Goal: Share content

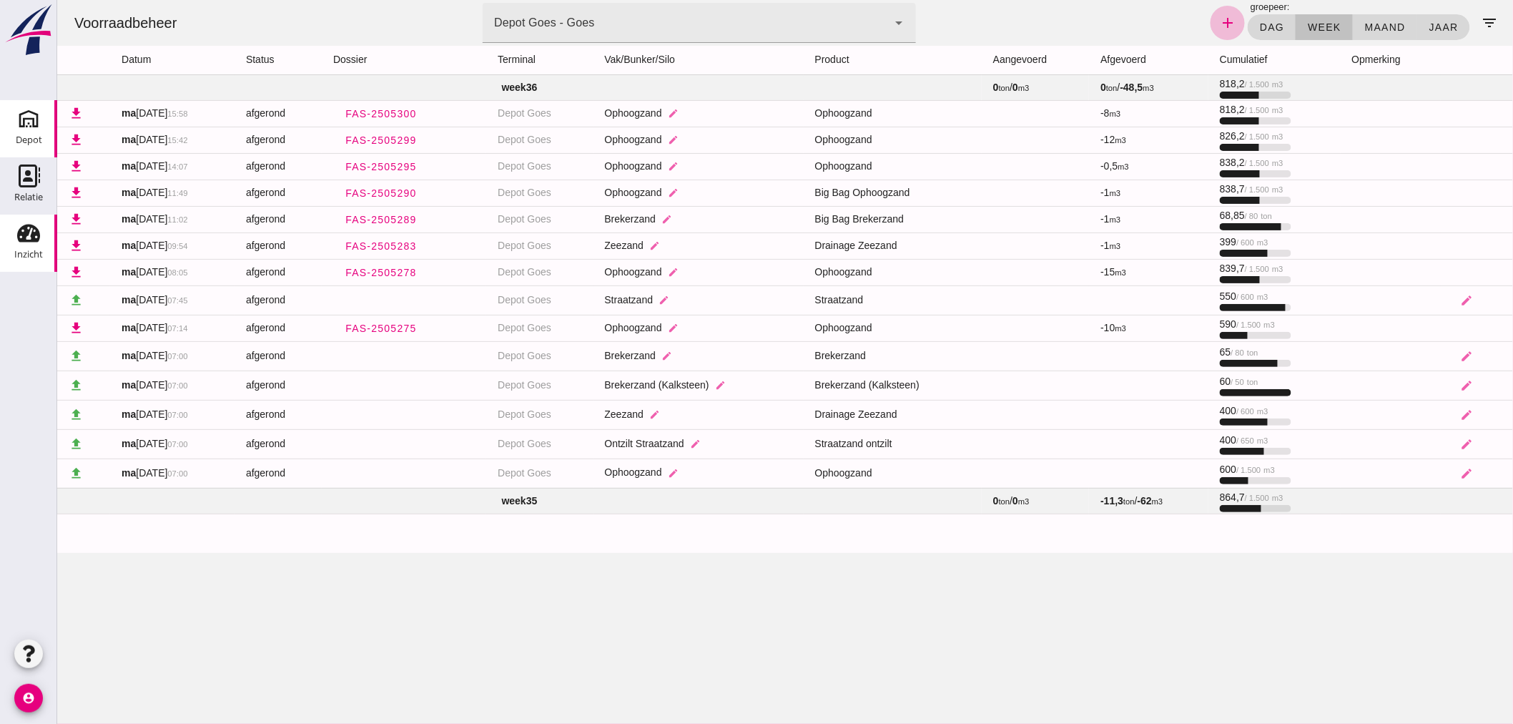
click at [29, 126] on icon "Depot" at bounding box center [28, 118] width 23 height 23
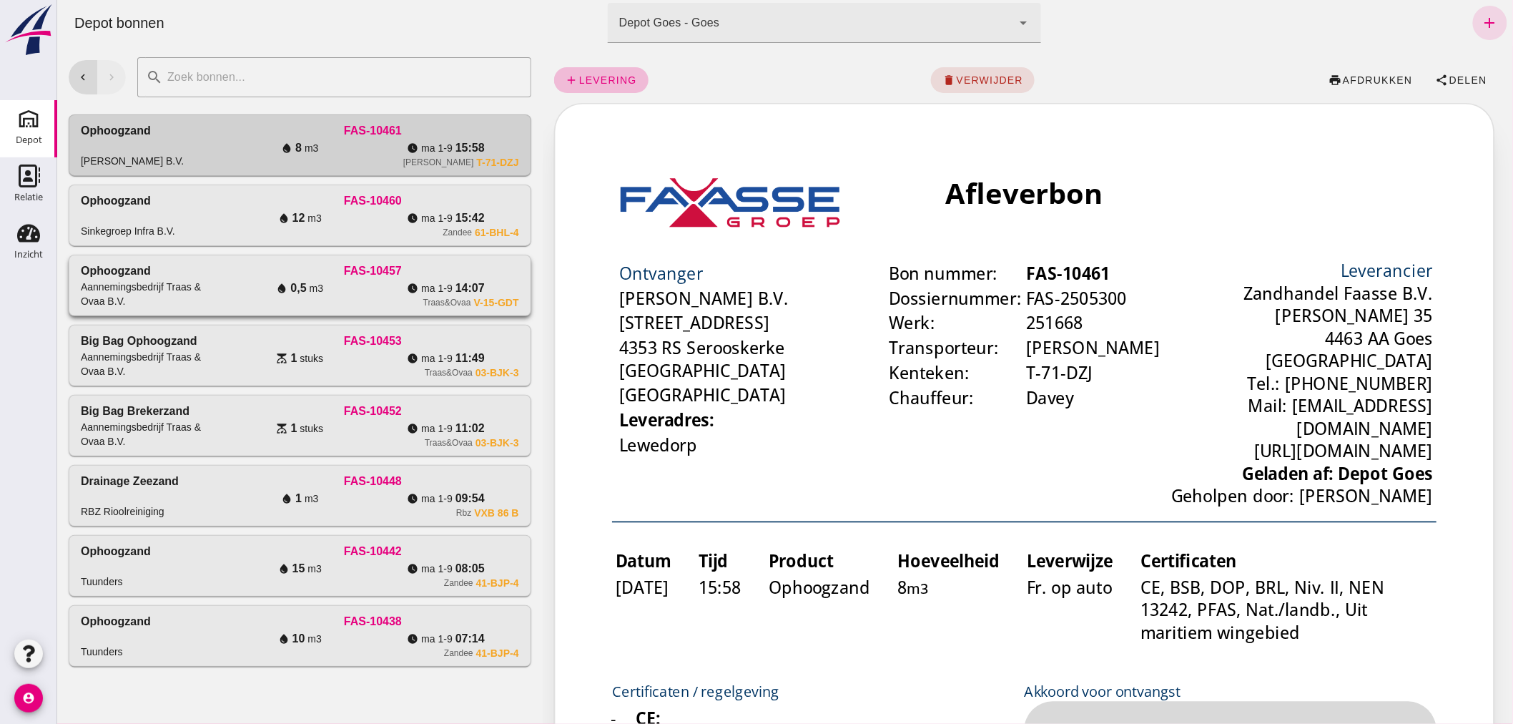
click at [197, 293] on div "Aannemingsbedrijf Traas & Ovaa B.V." at bounding box center [153, 294] width 146 height 29
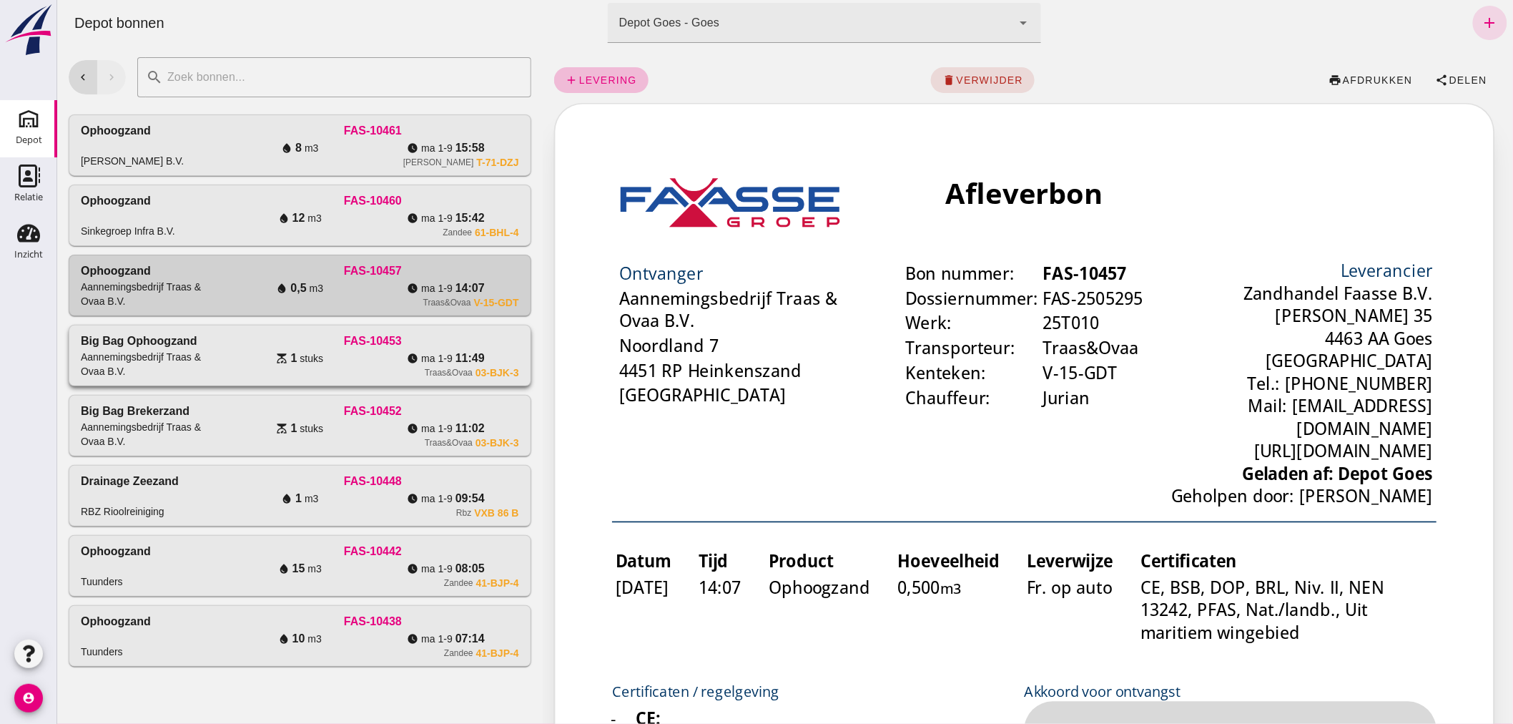
click div "FAS-10453"
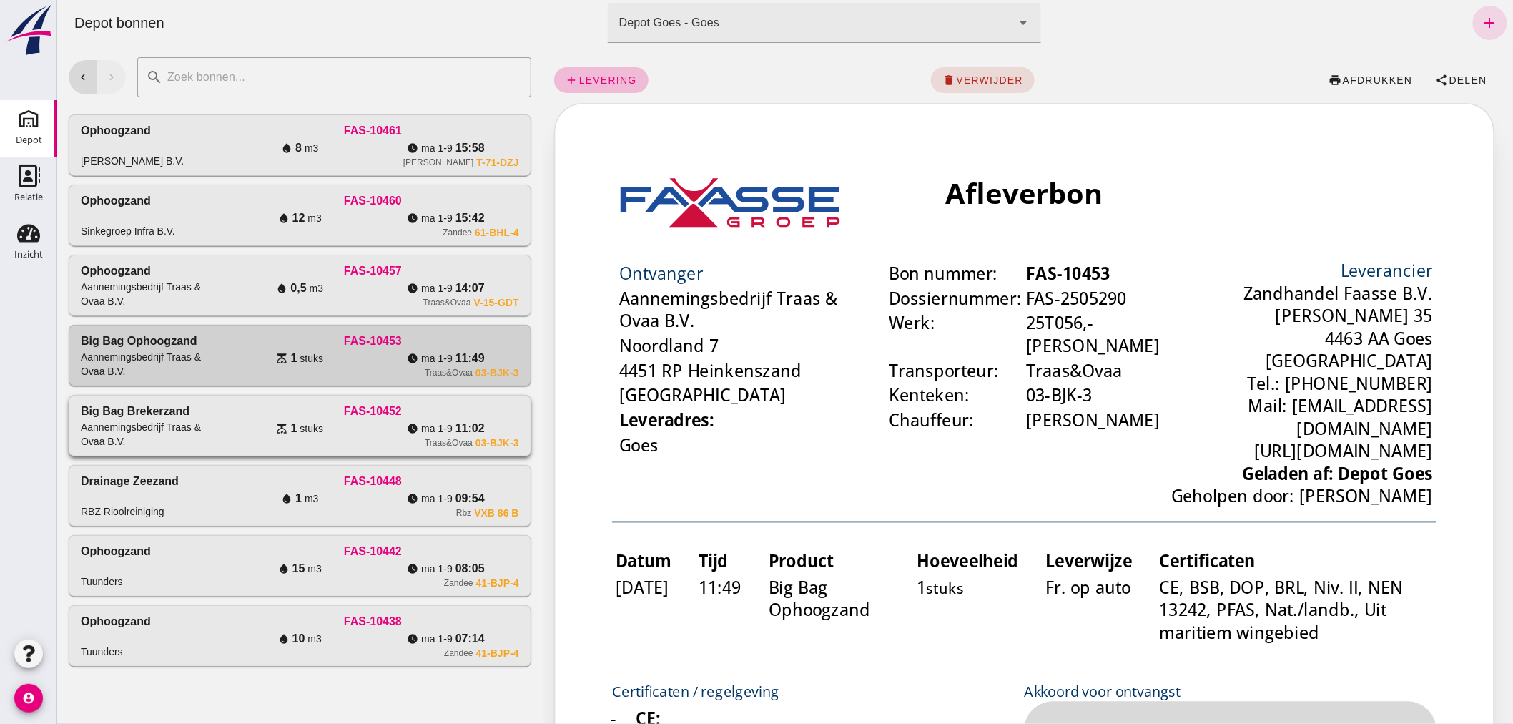
click div "FAS-10452"
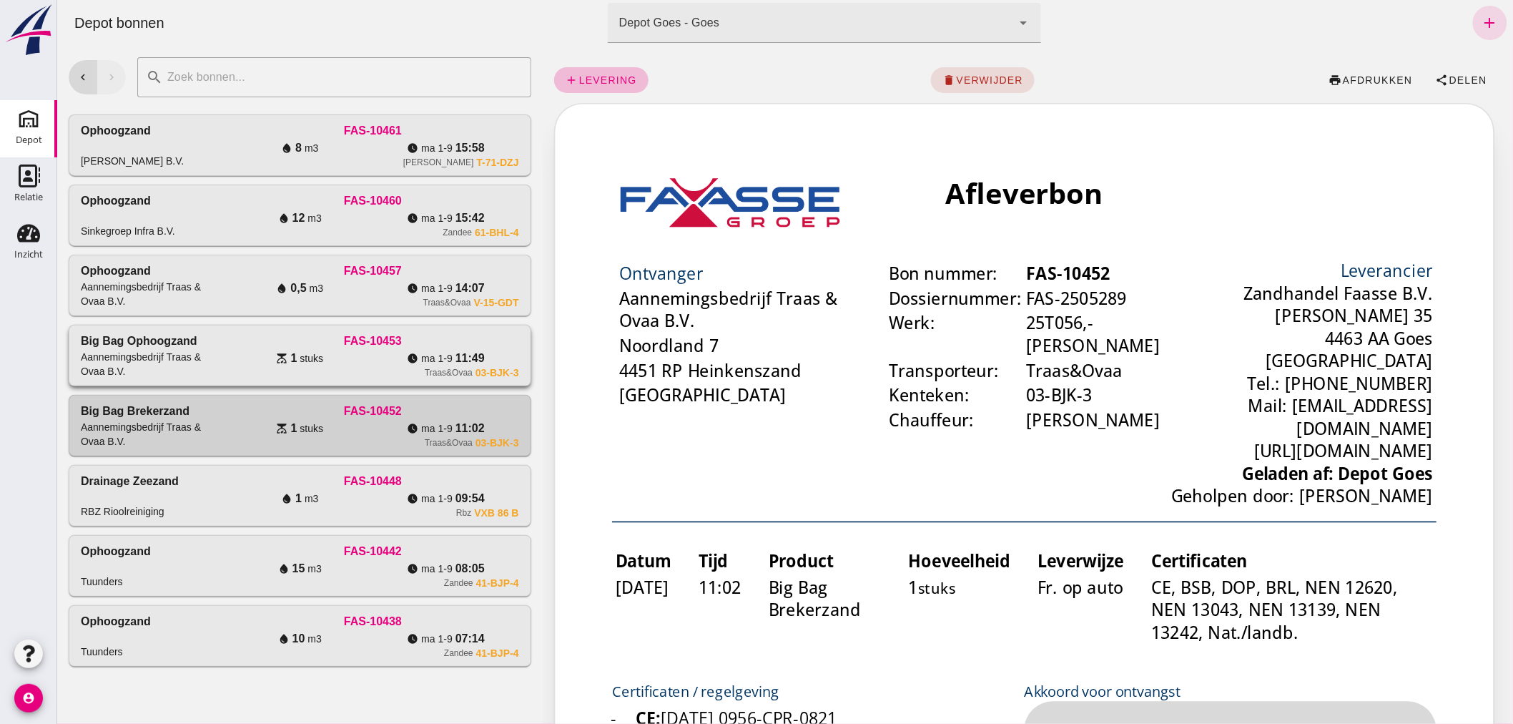
click at [173, 353] on div "Aannemingsbedrijf Traas & Ovaa B.V." at bounding box center [153, 364] width 146 height 29
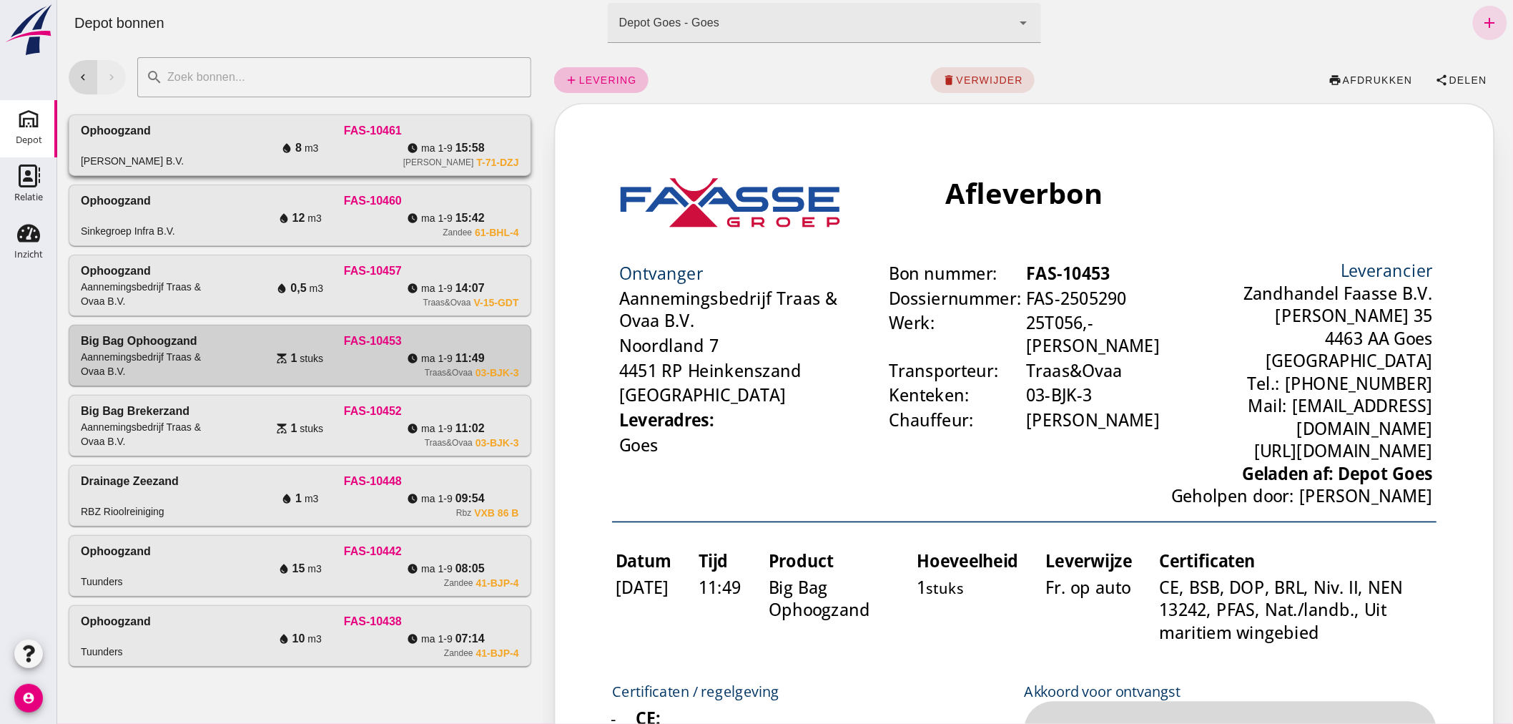
click at [217, 143] on div "Ophoogzand [PERSON_NAME] B.V." at bounding box center [153, 145] width 146 height 46
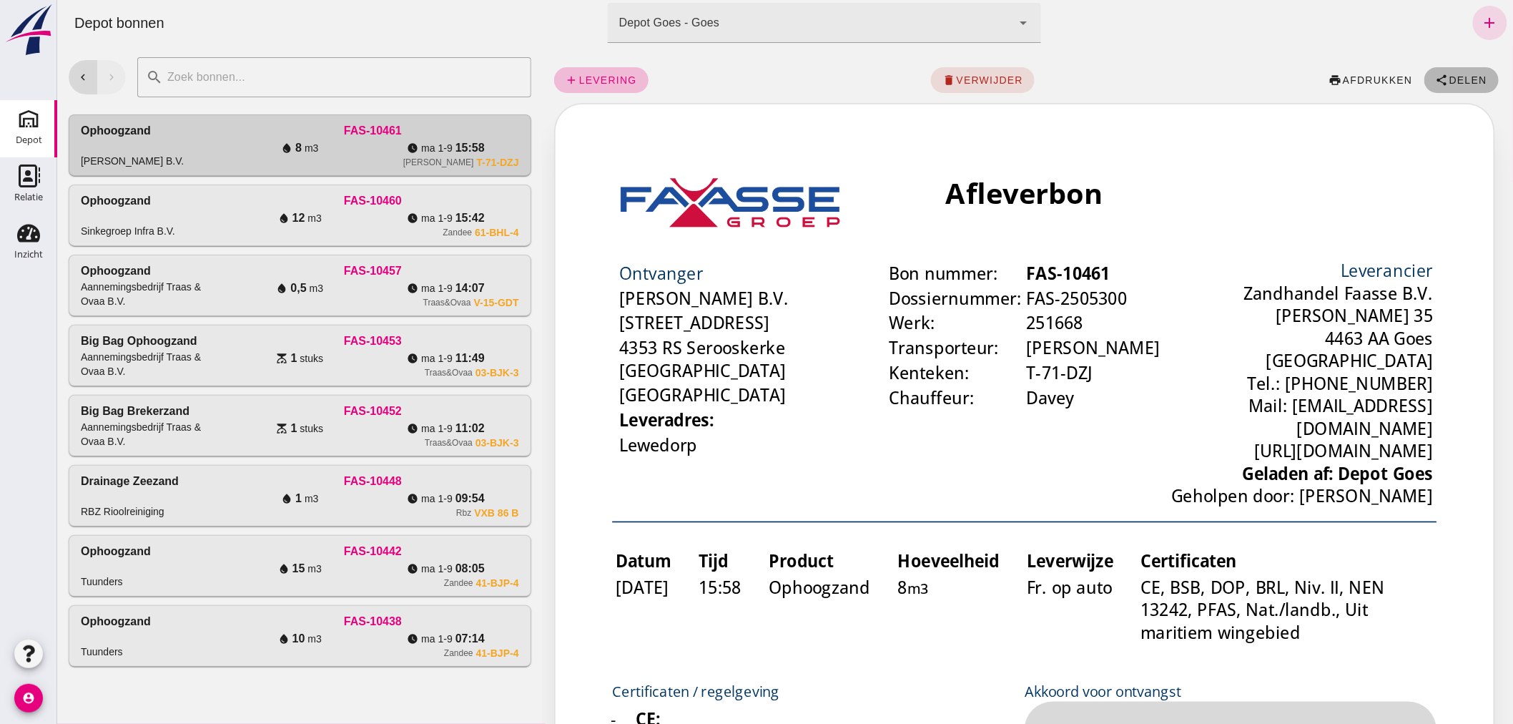
click span "Delen"
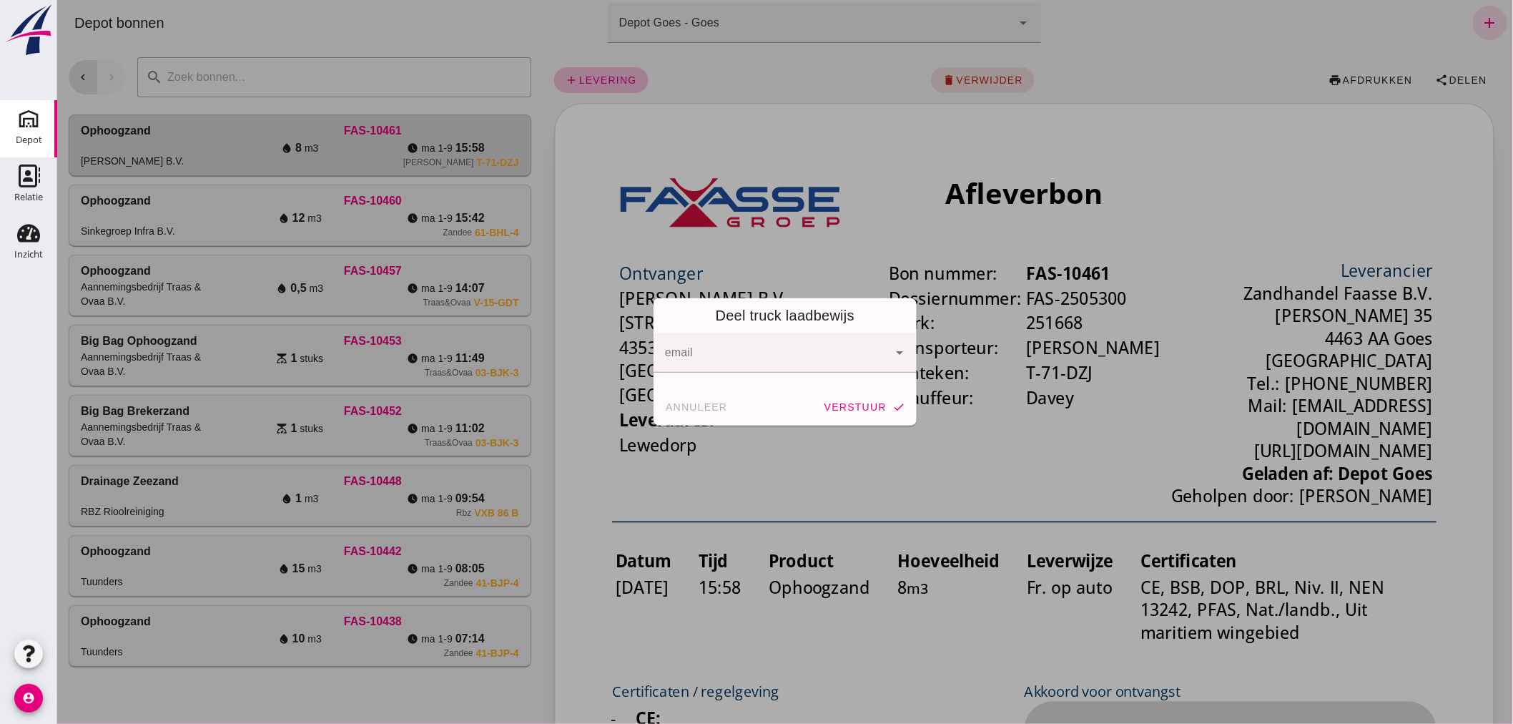
click input "email"
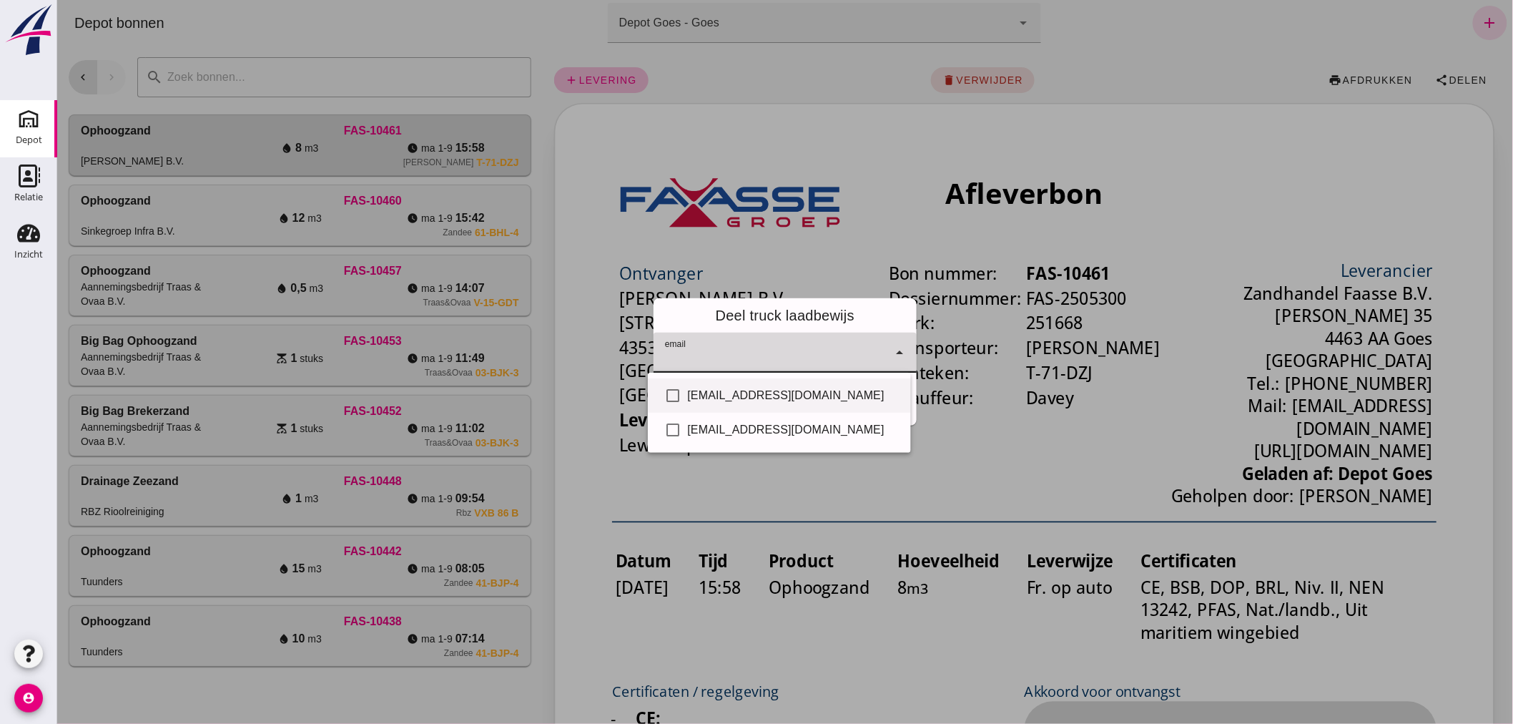
click at [752, 392] on div "[EMAIL_ADDRESS][DOMAIN_NAME]" at bounding box center [793, 395] width 212 height 17
checkbox input "true"
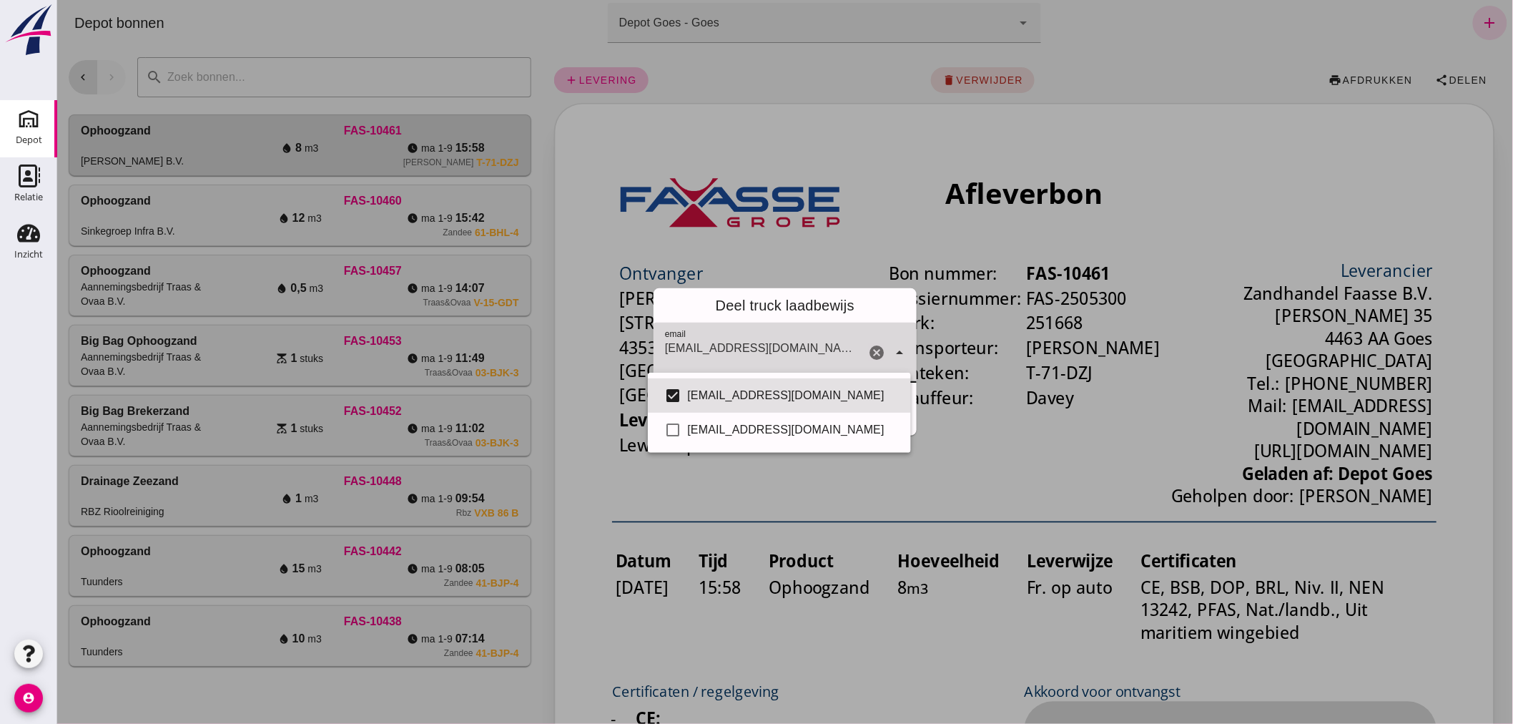
click at [804, 466] on div at bounding box center [784, 362] width 1456 height 724
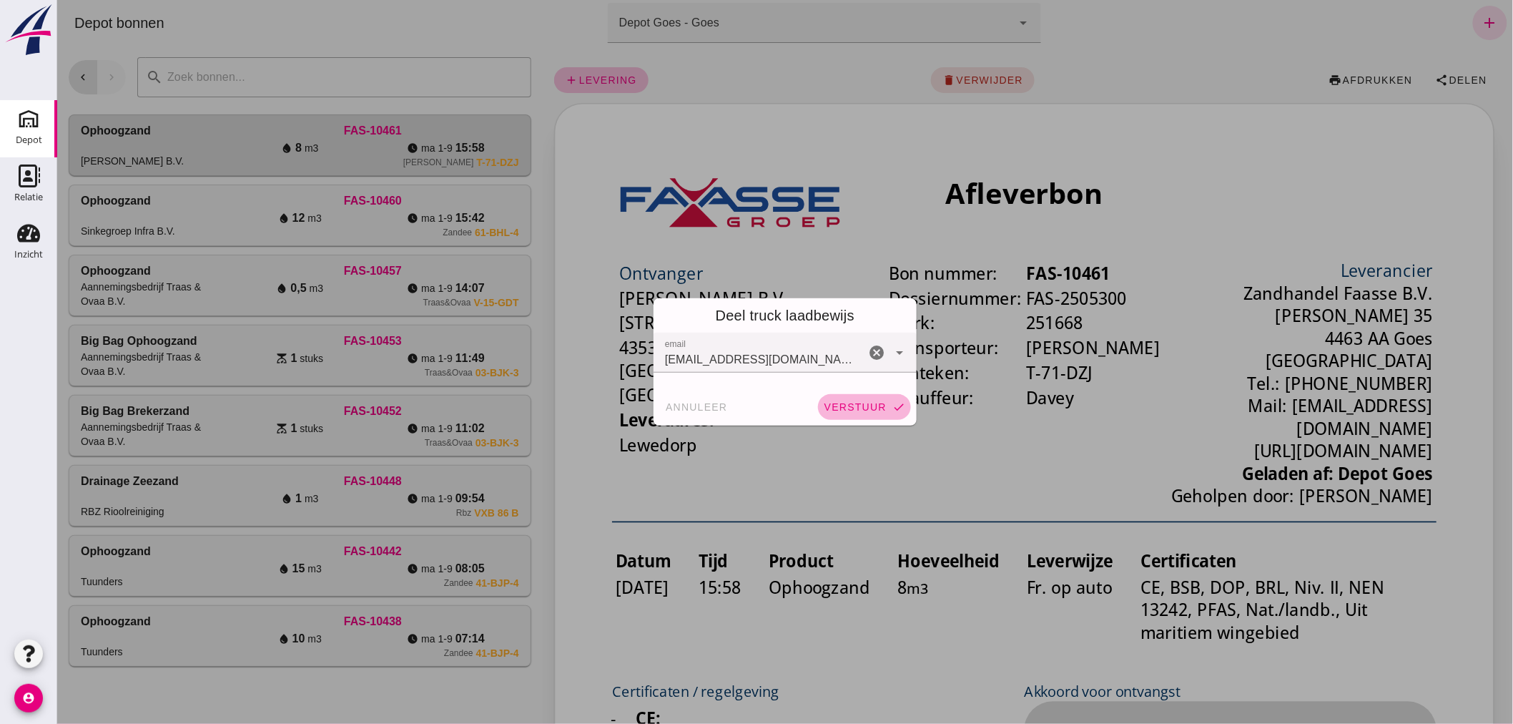
click span "verstuur"
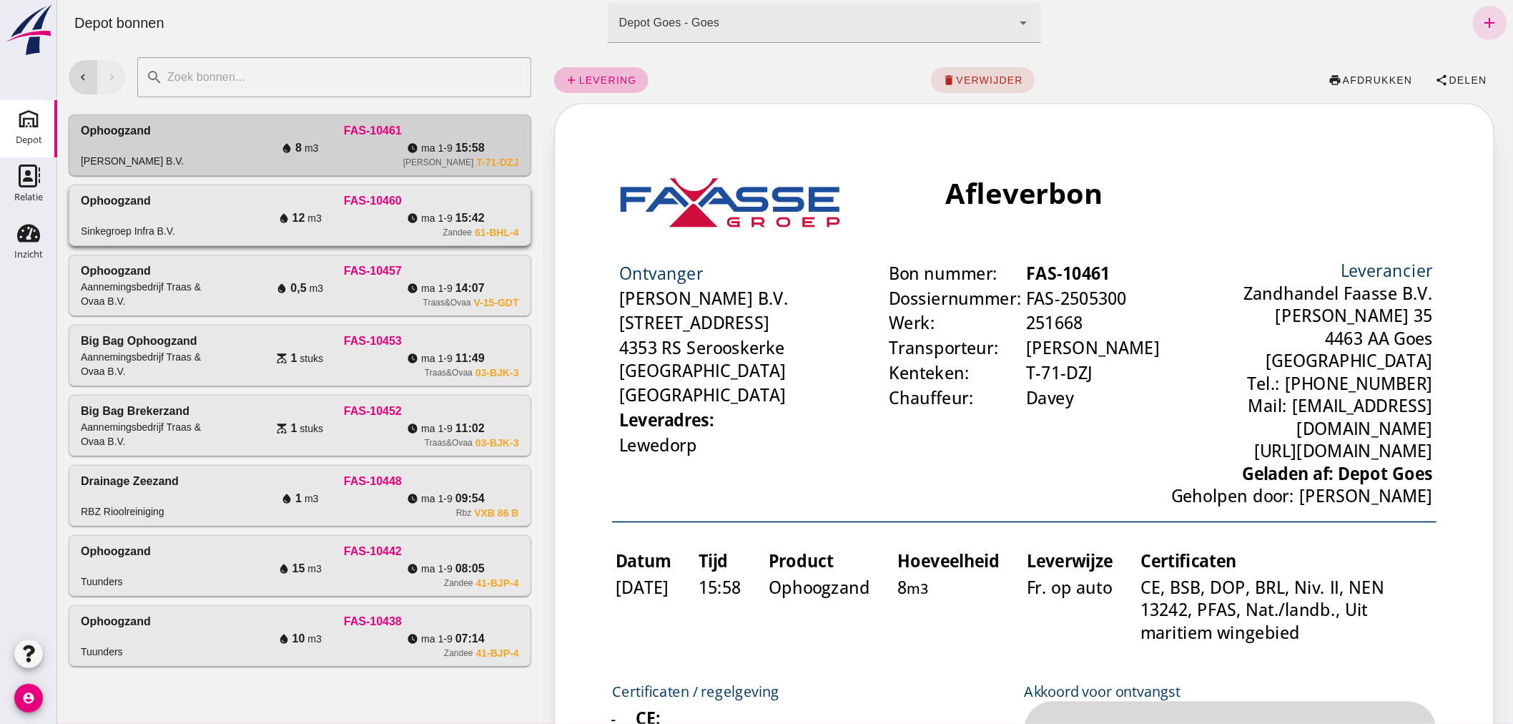
click at [211, 209] on div "Ophoogzand Sinkegroep Infra B.V." at bounding box center [153, 215] width 146 height 46
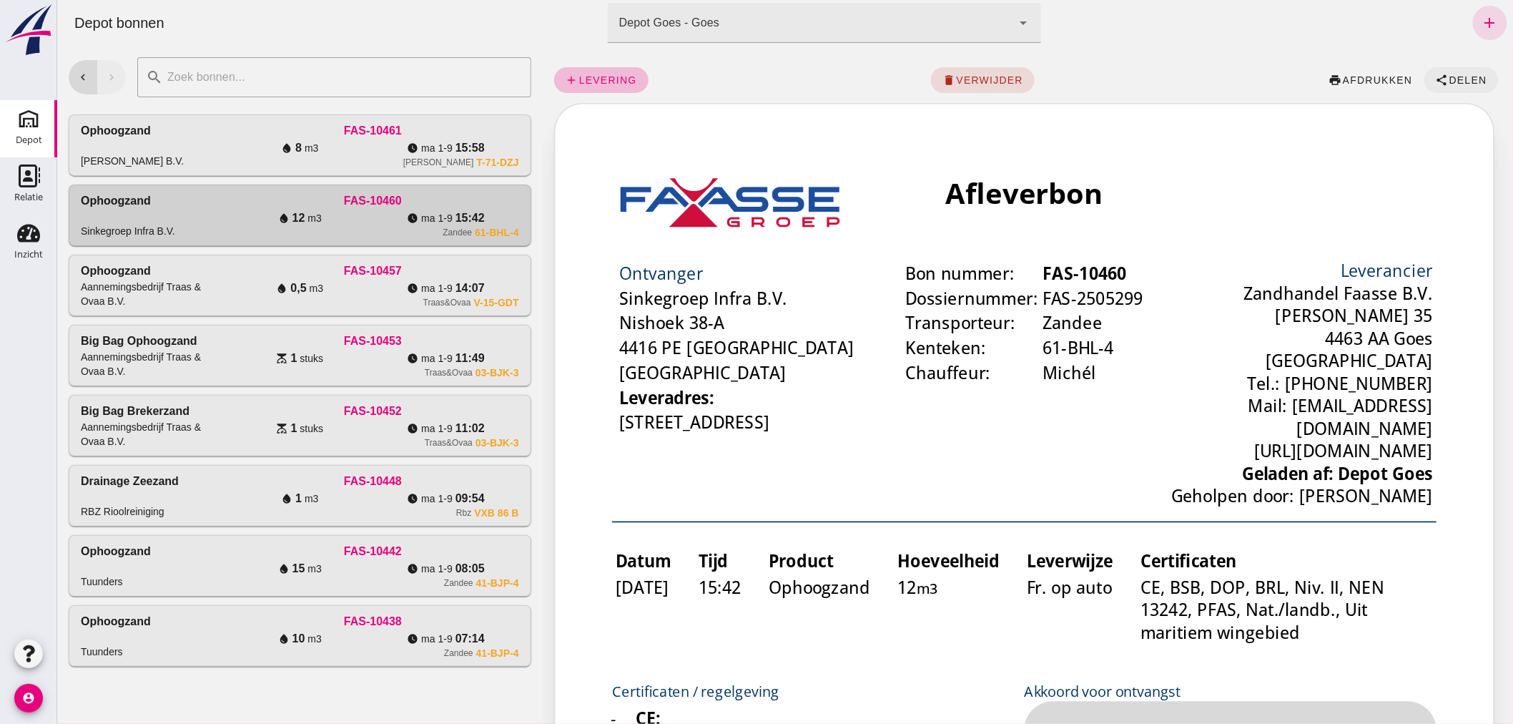
click span "Delen"
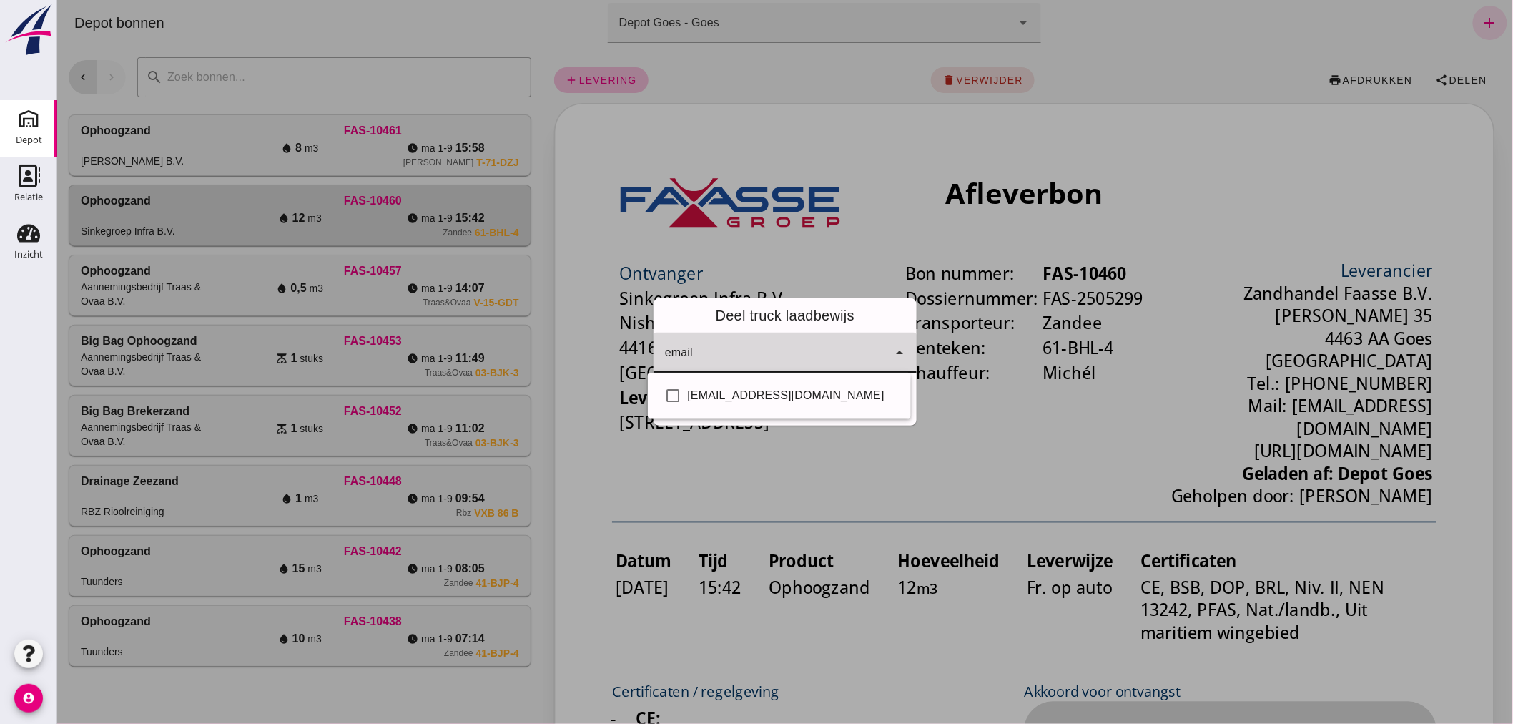
click input "email"
click at [751, 390] on div "[EMAIL_ADDRESS][DOMAIN_NAME]" at bounding box center [793, 395] width 212 height 17
checkbox input "true"
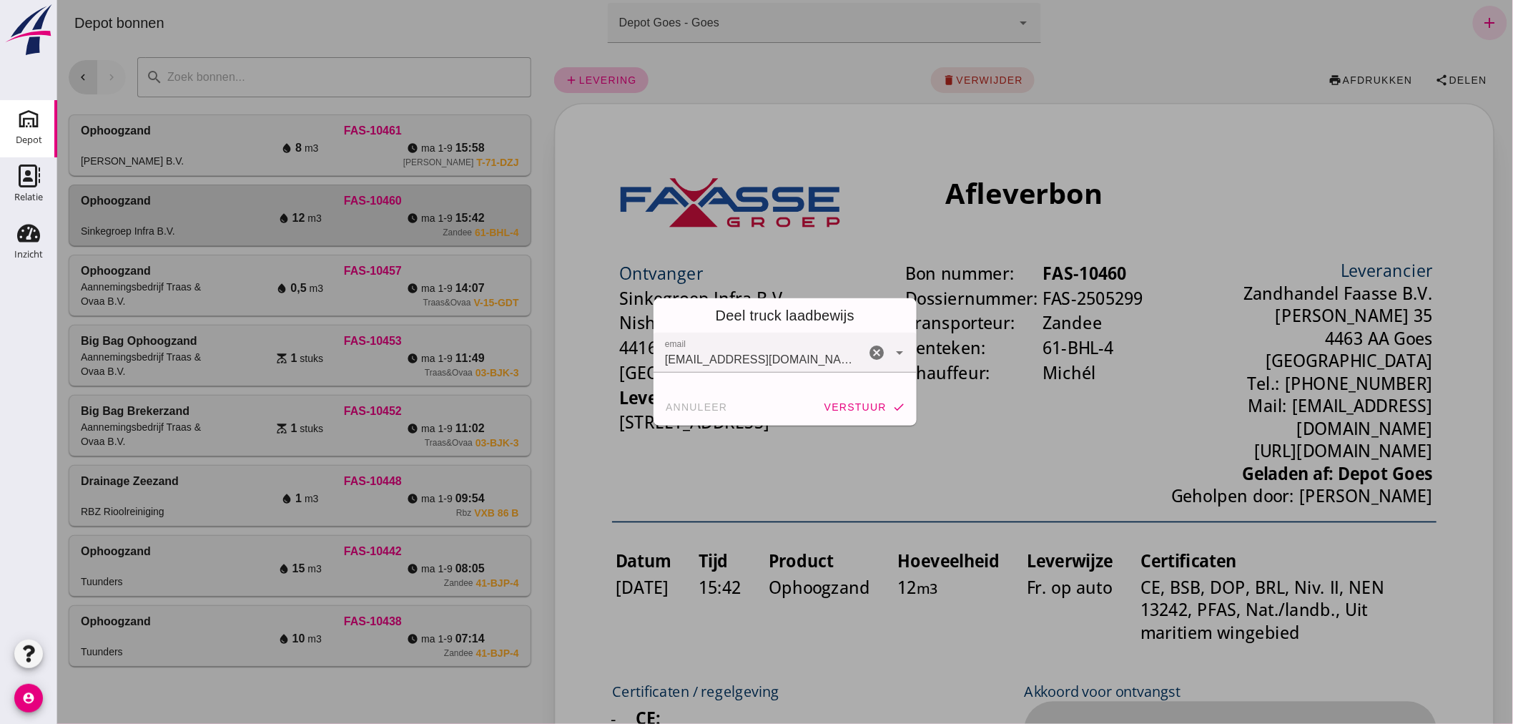
click div "Deel truck laadbewijs email email [EMAIL_ADDRESS][DOMAIN_NAME] cancel arrow_dro…"
click button "verstuur check"
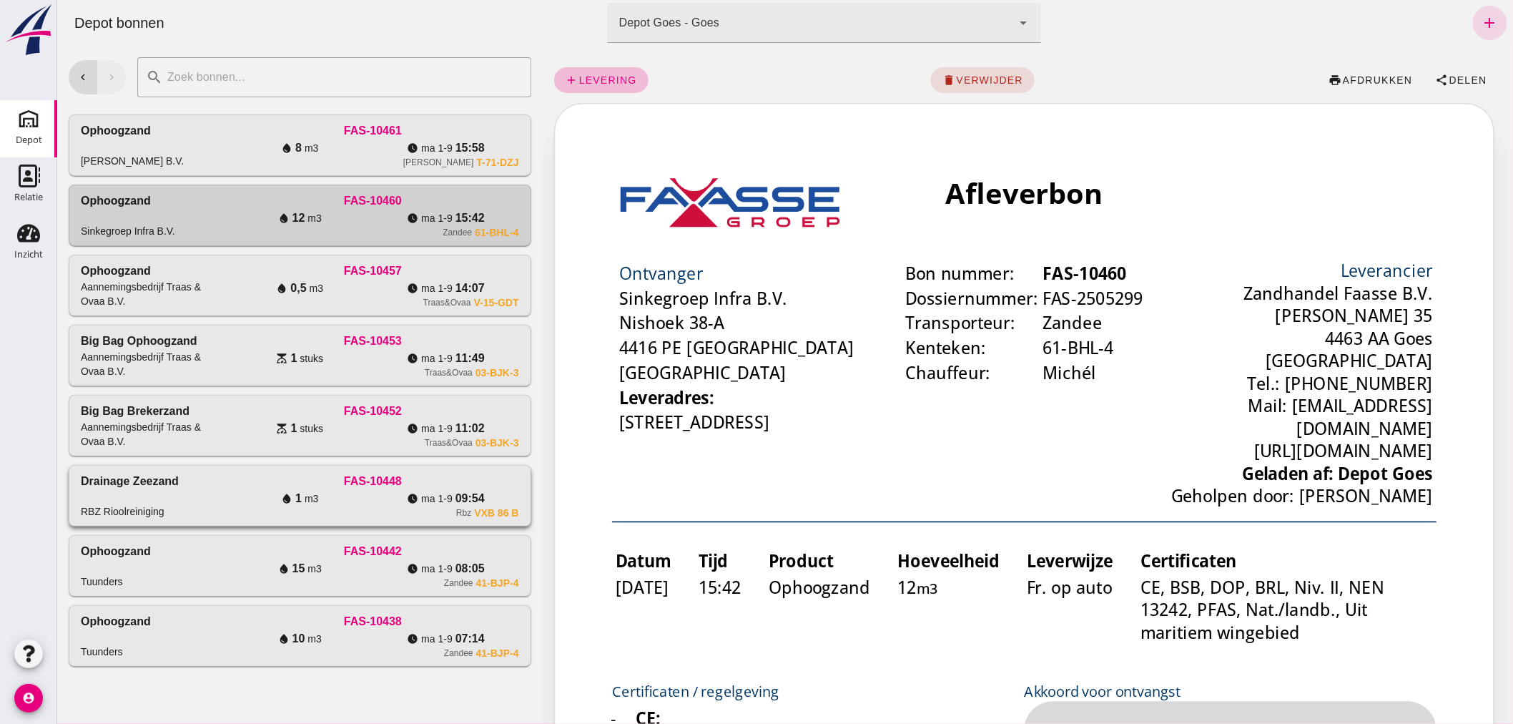
click div "FAS-10448"
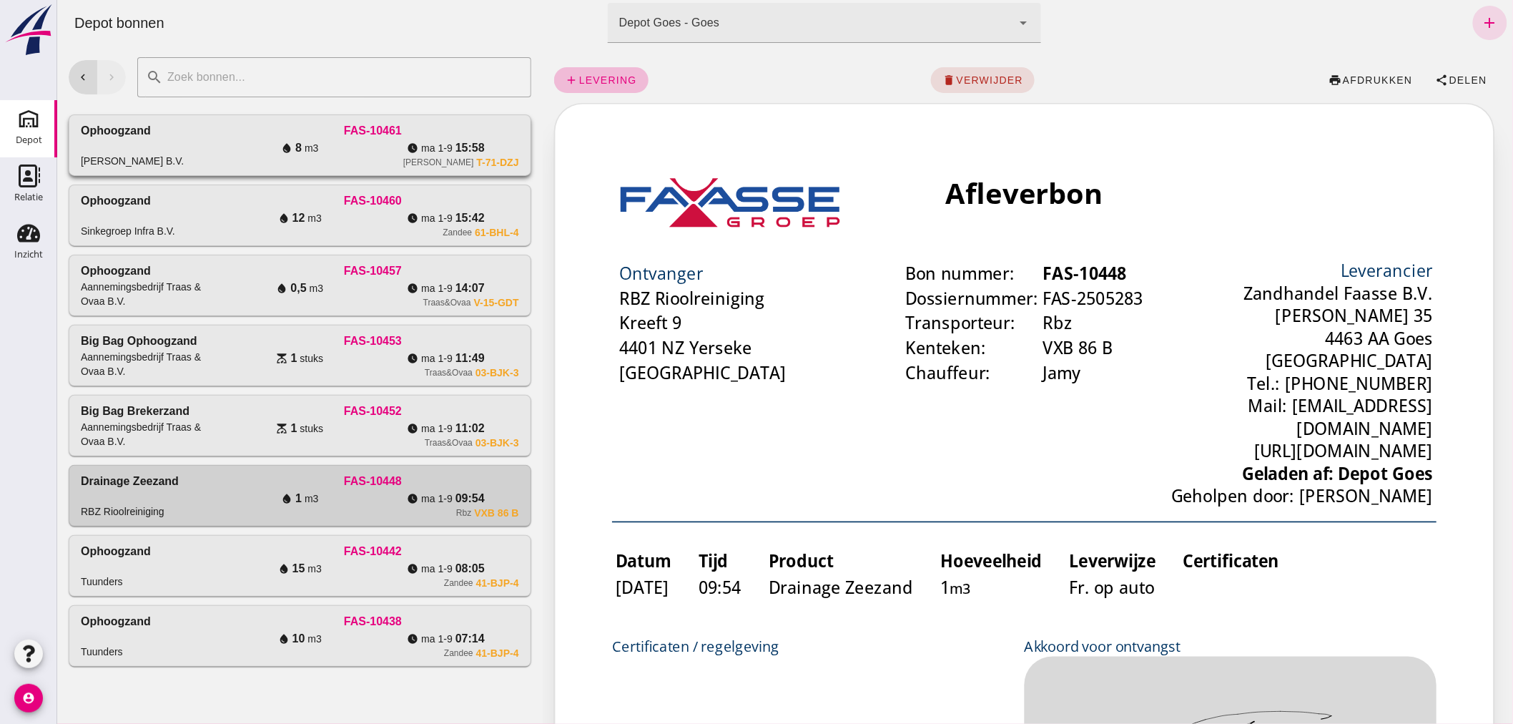
click at [208, 143] on div "Ophoogzand [PERSON_NAME] B.V." at bounding box center [153, 145] width 146 height 46
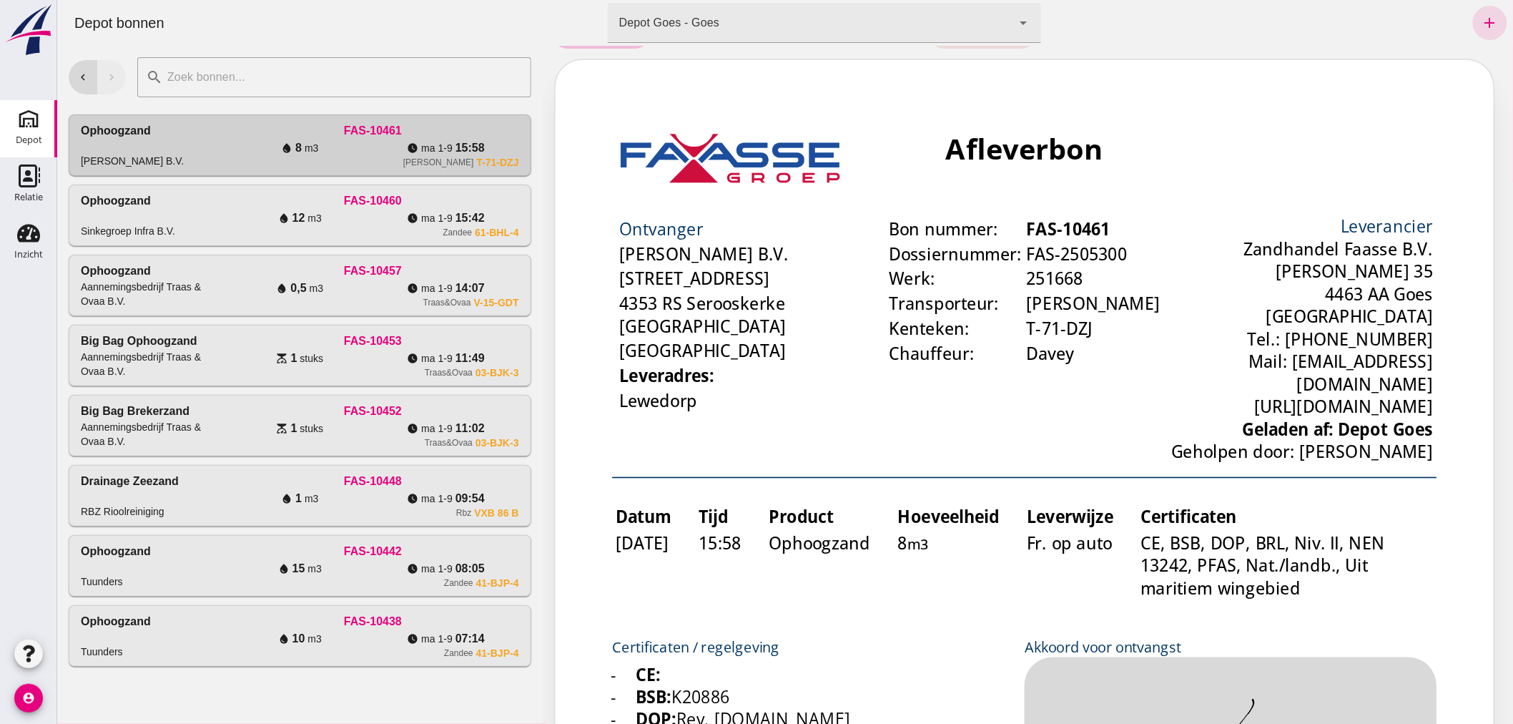
scroll to position [79, 0]
